Goal: Task Accomplishment & Management: Manage account settings

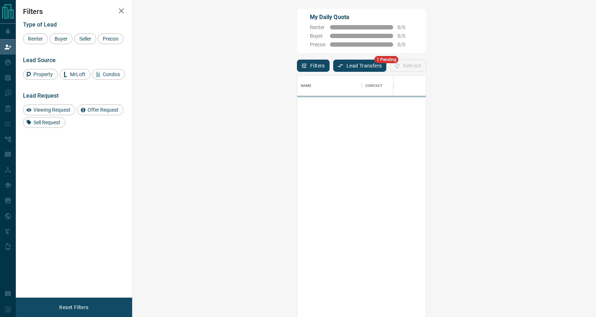
scroll to position [242, 448]
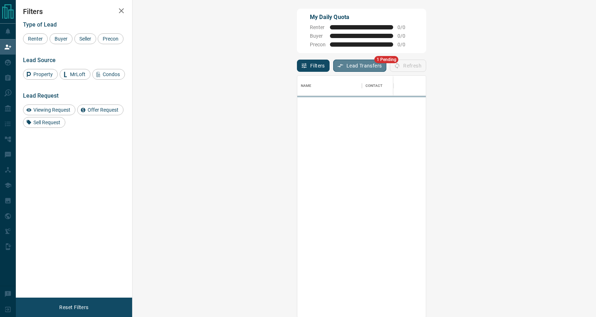
click at [333, 68] on button "Lead Transfers" at bounding box center [359, 66] width 53 height 12
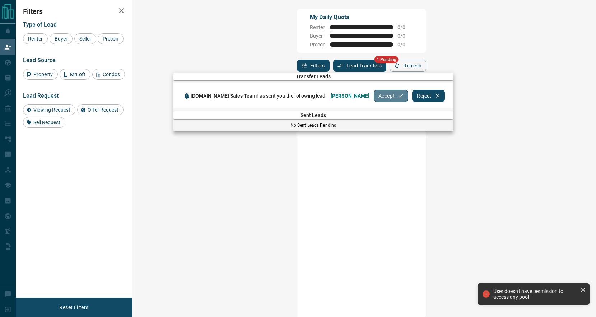
click at [373, 95] on button "Accept" at bounding box center [390, 96] width 34 height 12
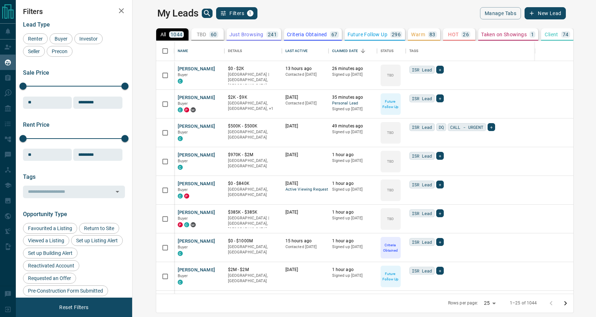
scroll to position [253, 460]
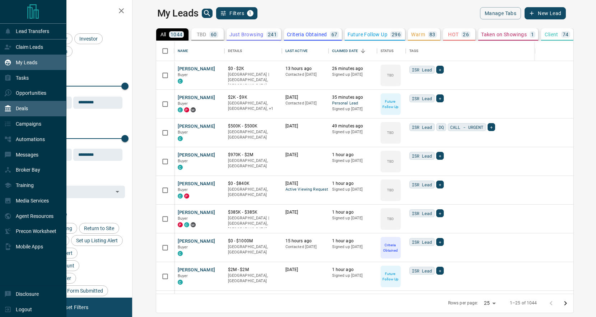
click at [39, 109] on div "Deals" at bounding box center [33, 108] width 66 height 15
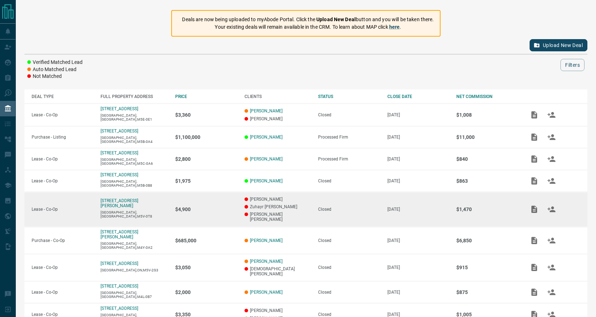
scroll to position [107, 0]
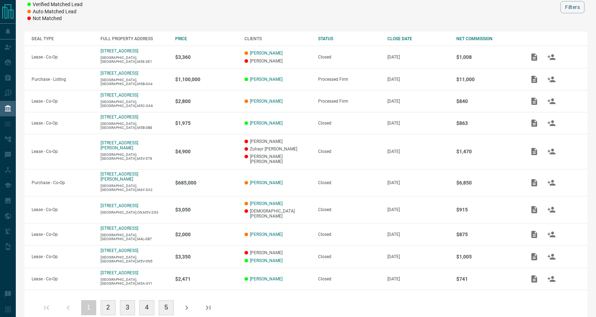
click at [101, 300] on button "2" at bounding box center [107, 307] width 15 height 15
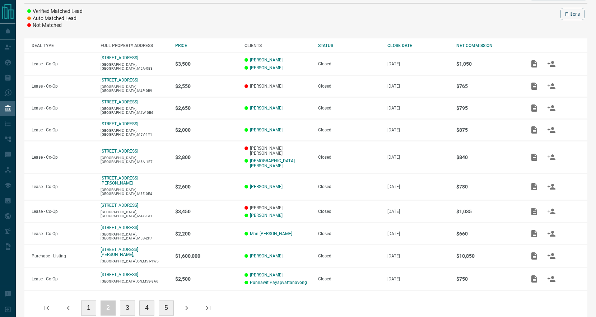
click at [104, 300] on button "2" at bounding box center [107, 307] width 15 height 15
click at [84, 300] on button "1" at bounding box center [88, 307] width 15 height 15
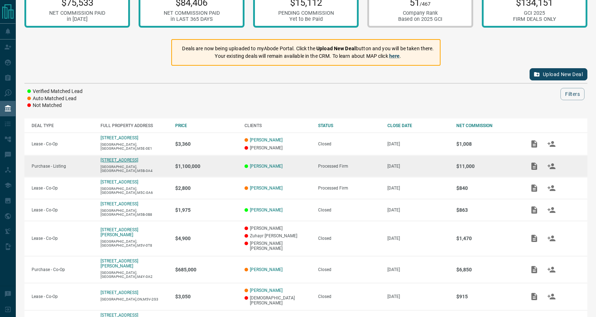
scroll to position [0, 0]
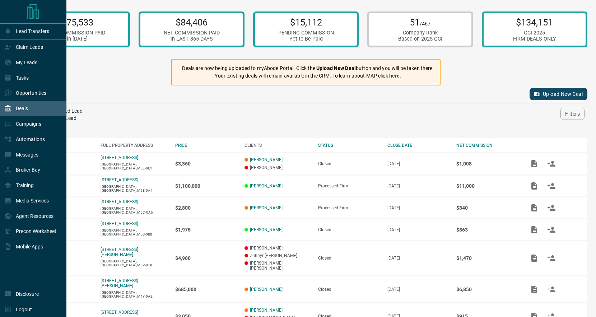
click at [25, 110] on p "Deals" at bounding box center [22, 108] width 12 height 6
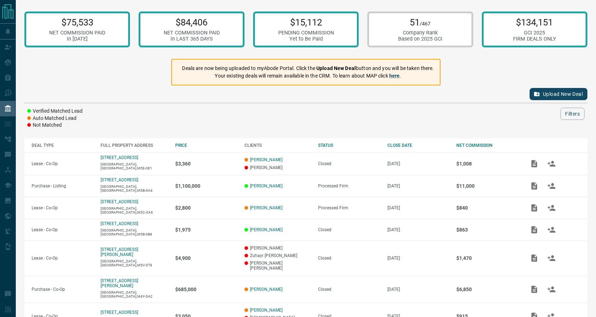
click at [566, 90] on button "Upload New Deal" at bounding box center [558, 94] width 58 height 12
